Goal: Transaction & Acquisition: Book appointment/travel/reservation

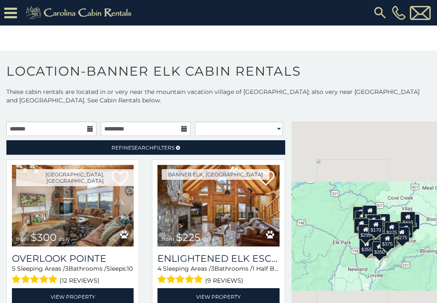
click at [87, 128] on icon at bounding box center [90, 129] width 6 height 6
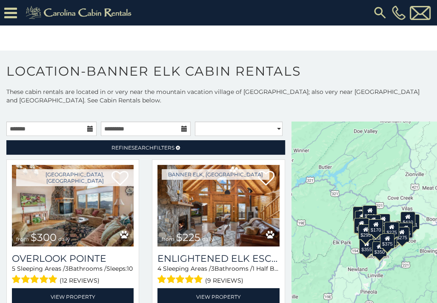
click at [87, 127] on icon at bounding box center [90, 129] width 6 height 6
click at [87, 126] on icon at bounding box center [90, 129] width 6 height 6
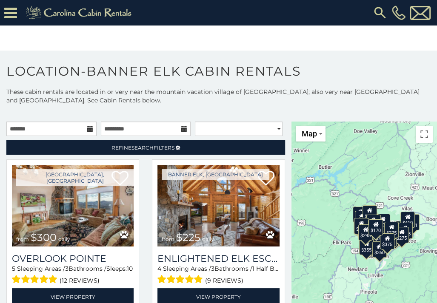
click at [88, 129] on icon at bounding box center [90, 129] width 6 height 6
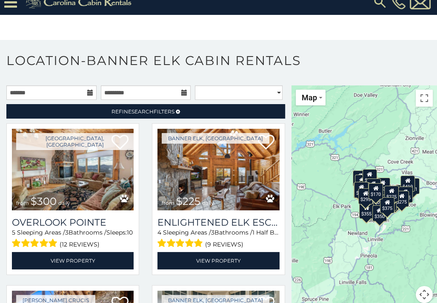
scroll to position [30, 0]
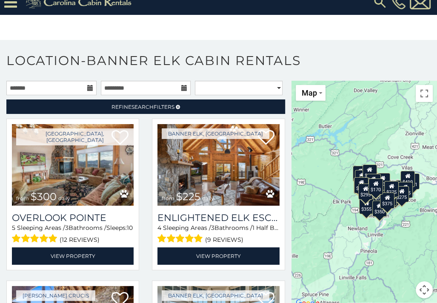
click at [373, 193] on div "$170" at bounding box center [375, 187] width 14 height 16
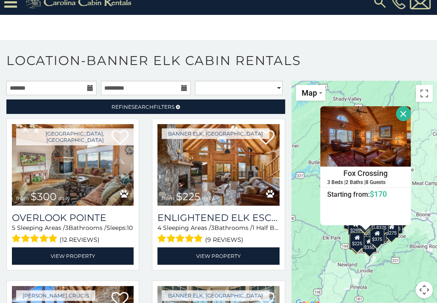
click at [87, 88] on icon at bounding box center [90, 88] width 6 height 6
click at [17, 88] on input "text" at bounding box center [51, 88] width 90 height 14
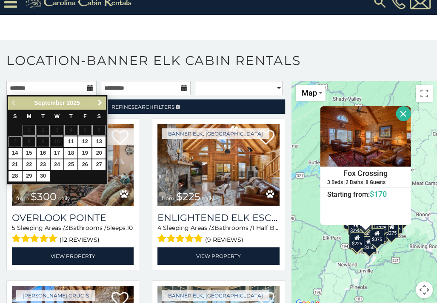
click at [100, 102] on span "Next" at bounding box center [100, 102] width 7 height 7
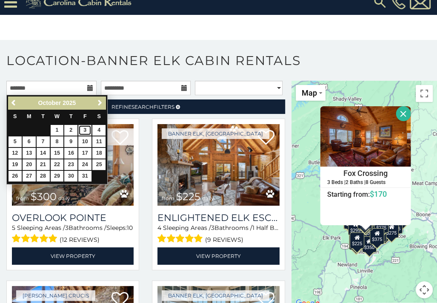
click at [86, 128] on link "3" at bounding box center [84, 130] width 13 height 11
type input "**********"
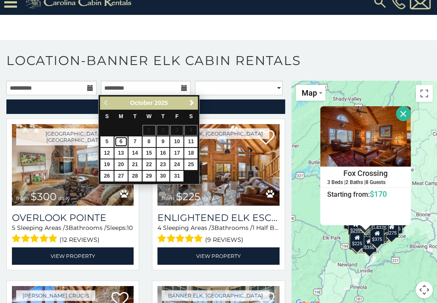
click at [120, 139] on link "6" at bounding box center [120, 141] width 13 height 11
type input "**********"
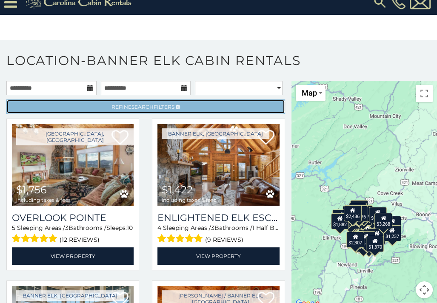
click at [218, 103] on link "Refine Search Filters" at bounding box center [145, 106] width 278 height 14
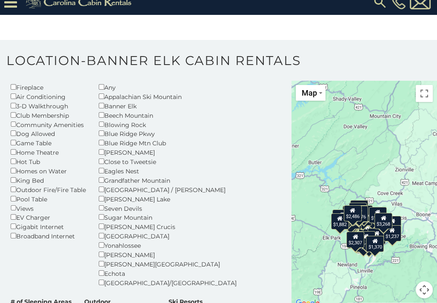
scroll to position [53, 0]
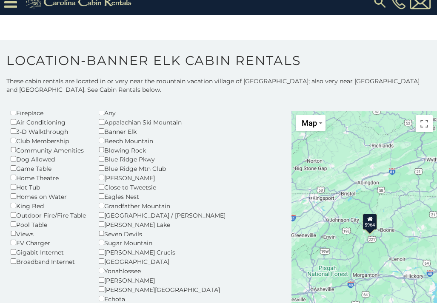
click at [367, 223] on div "$964" at bounding box center [369, 222] width 14 height 16
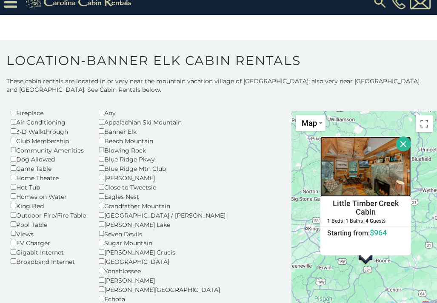
click at [361, 173] on img at bounding box center [365, 166] width 91 height 60
